Goal: Task Accomplishment & Management: Manage account settings

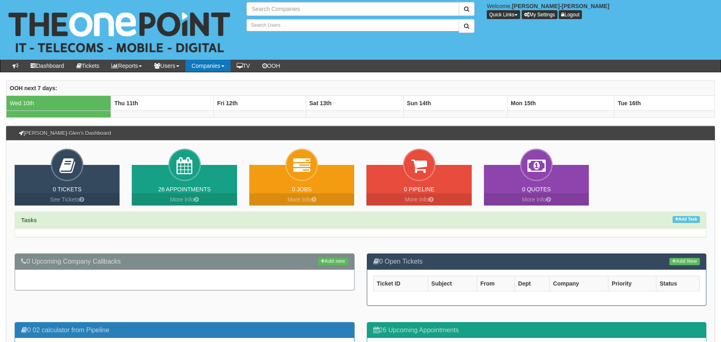
type input "Search Companies"
type input "Search Users"
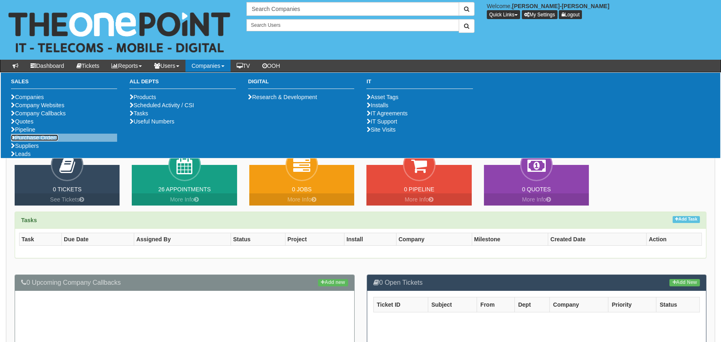
click at [39, 141] on link "Purchase Orders" at bounding box center [34, 138] width 47 height 7
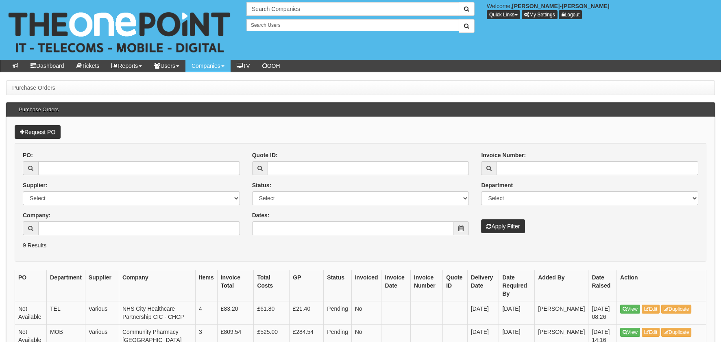
click at [83, 160] on div "PO:" at bounding box center [131, 163] width 217 height 24
click at [93, 165] on input "PO:" at bounding box center [139, 168] width 202 height 14
paste input "19387"
type input "19387"
click at [492, 228] on button "Apply Filter" at bounding box center [503, 227] width 44 height 14
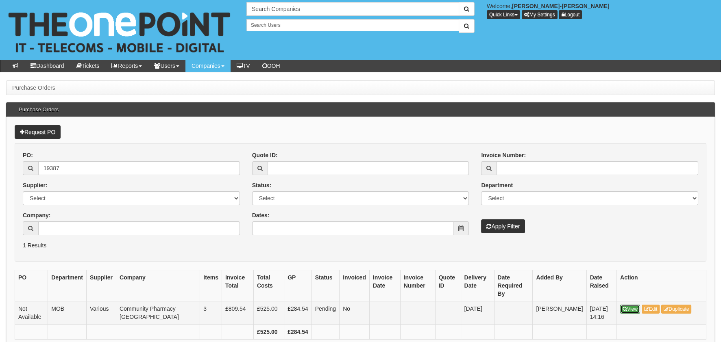
click at [623, 307] on icon at bounding box center [625, 309] width 4 height 5
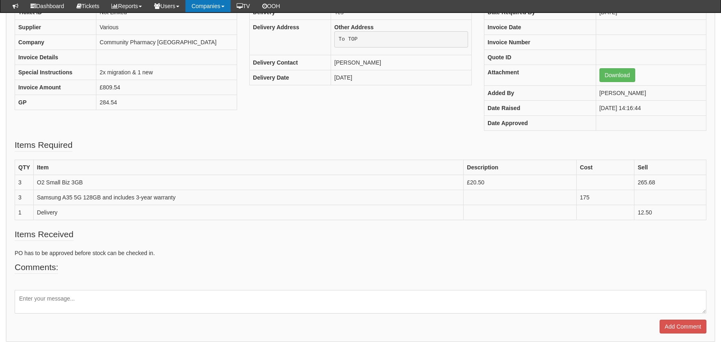
scroll to position [34, 0]
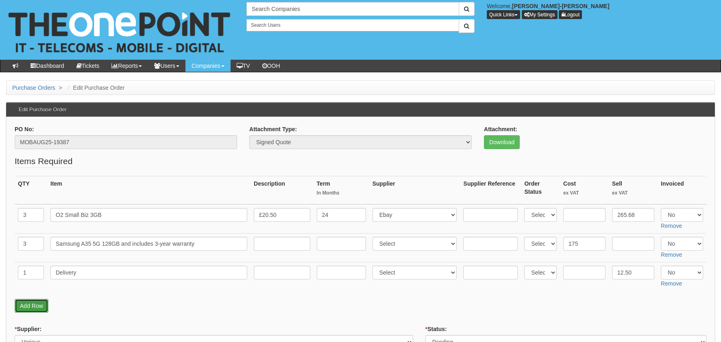
click at [36, 305] on link "Add Row" at bounding box center [32, 306] width 34 height 14
drag, startPoint x: 29, startPoint y: 274, endPoint x: 18, endPoint y: 274, distance: 11.0
click at [18, 274] on input "1" at bounding box center [31, 273] width 26 height 14
drag, startPoint x: 30, startPoint y: 296, endPoint x: 76, endPoint y: 297, distance: 45.5
click at [33, 296] on input "text" at bounding box center [31, 301] width 26 height 14
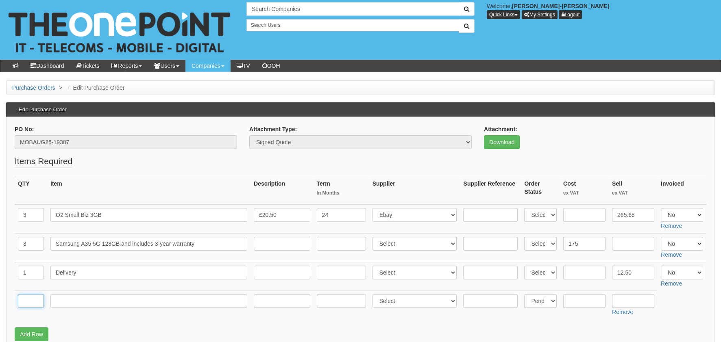
paste input "1"
type input "1"
click at [97, 299] on input "text" at bounding box center [148, 301] width 197 height 14
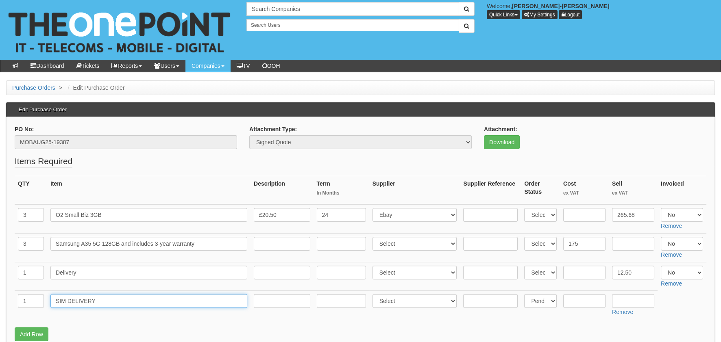
type input "SIM DELIVERY"
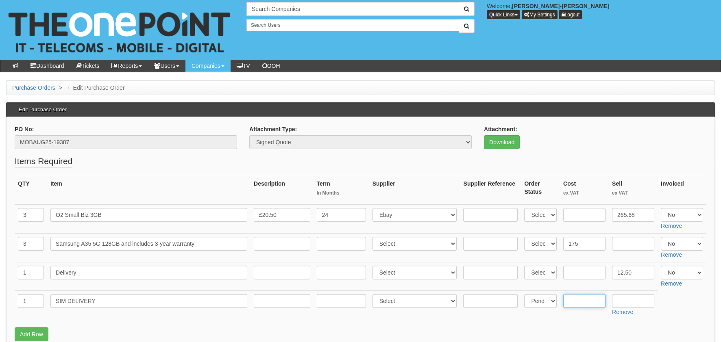
click at [582, 300] on input "text" at bounding box center [584, 301] width 42 height 14
type input "3.90"
click at [621, 300] on input "text" at bounding box center [633, 301] width 42 height 14
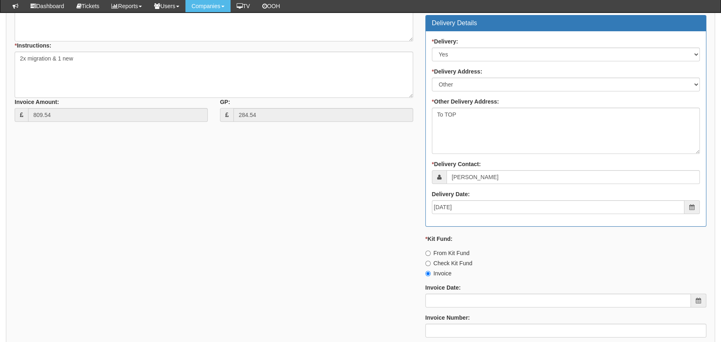
scroll to position [527, 0]
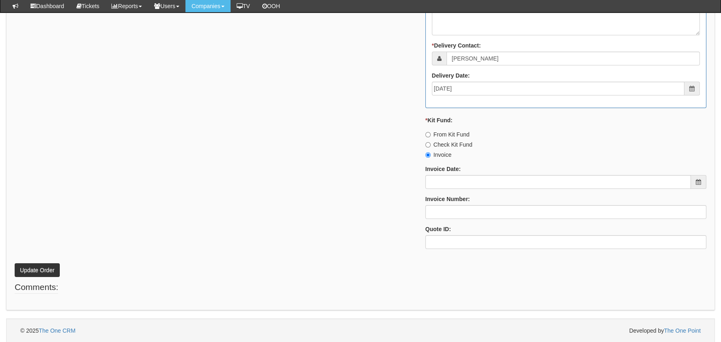
type input "4.99"
click at [36, 269] on button "Update Order" at bounding box center [37, 271] width 45 height 14
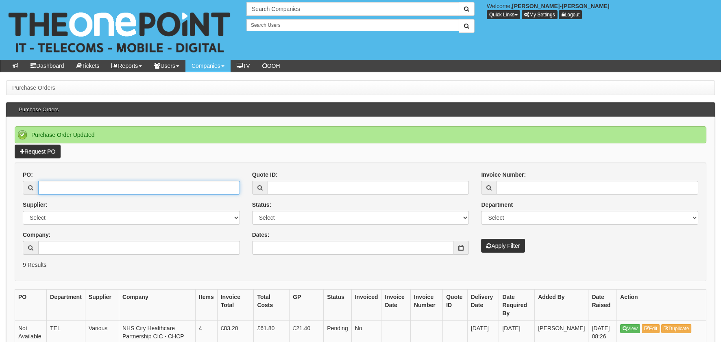
drag, startPoint x: 94, startPoint y: 188, endPoint x: 245, endPoint y: 193, distance: 151.8
click at [94, 188] on input "PO:" at bounding box center [139, 188] width 202 height 14
paste input "19365"
type input "19365"
click at [495, 242] on button "Apply Filter" at bounding box center [503, 246] width 44 height 14
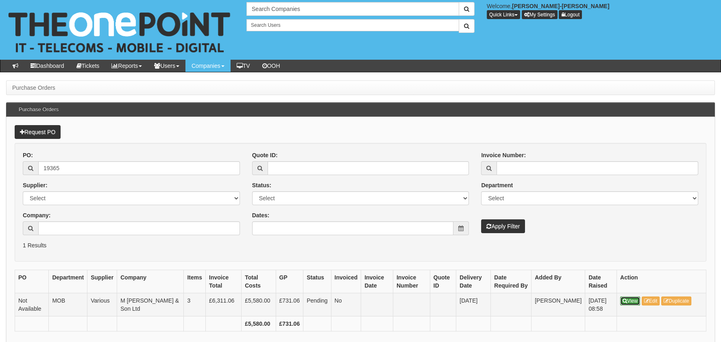
click at [620, 300] on link "View" at bounding box center [630, 301] width 20 height 9
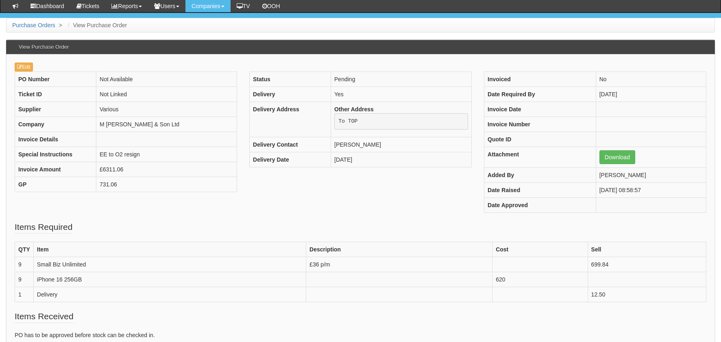
scroll to position [122, 0]
